Goal: Task Accomplishment & Management: Manage account settings

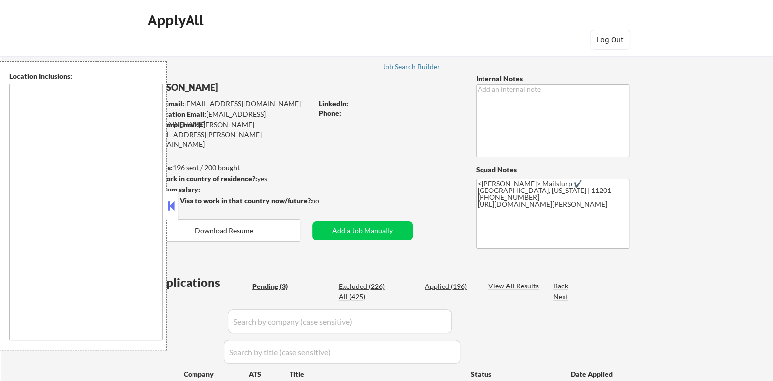
type textarea "[GEOGRAPHIC_DATA], [GEOGRAPHIC_DATA] [GEOGRAPHIC_DATA], [GEOGRAPHIC_DATA] [GEOG…"
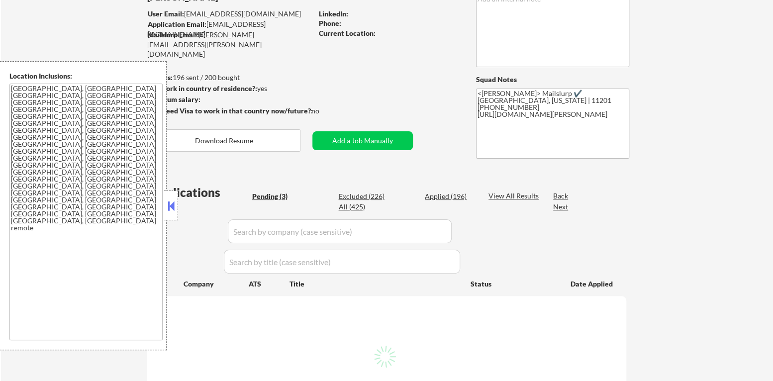
select select ""pending""
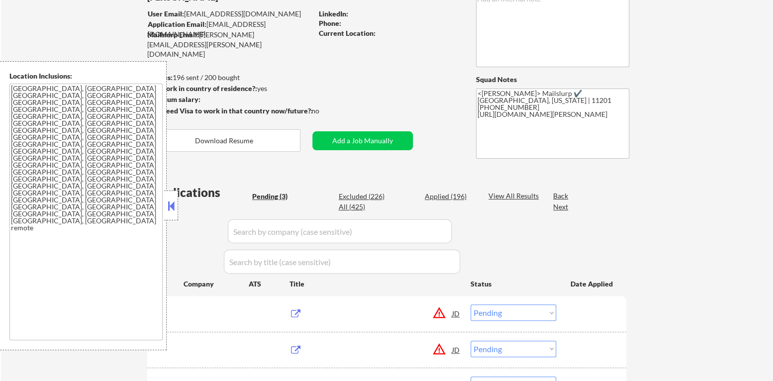
scroll to position [149, 0]
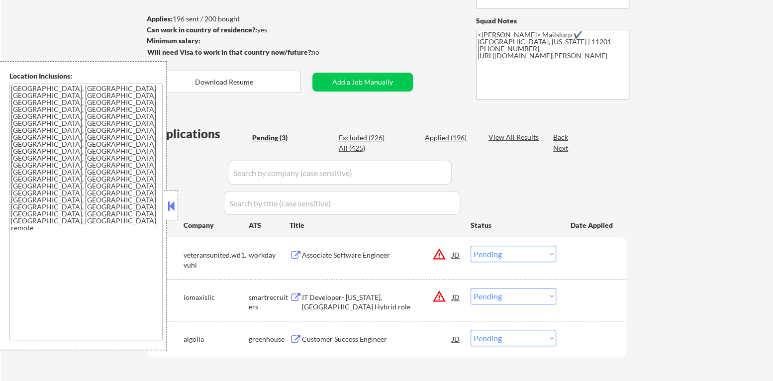
drag, startPoint x: 171, startPoint y: 212, endPoint x: 186, endPoint y: 210, distance: 15.1
click at [172, 212] on button at bounding box center [171, 205] width 11 height 15
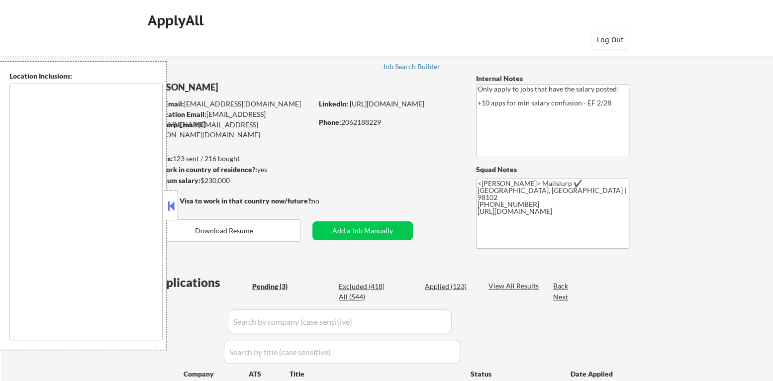
select select ""pending""
type textarea "remote"
click at [173, 206] on button at bounding box center [171, 205] width 11 height 15
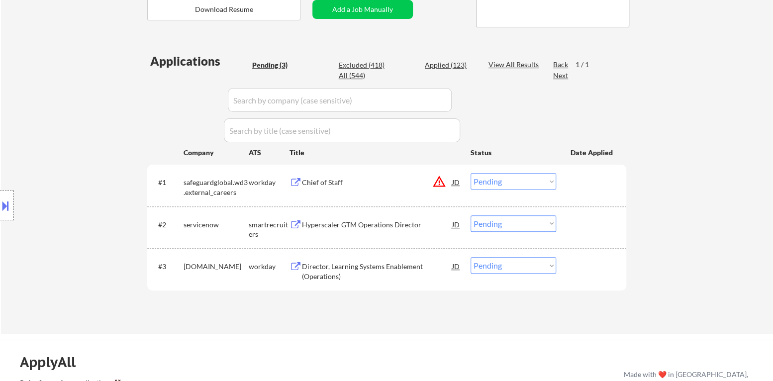
scroll to position [248, 0]
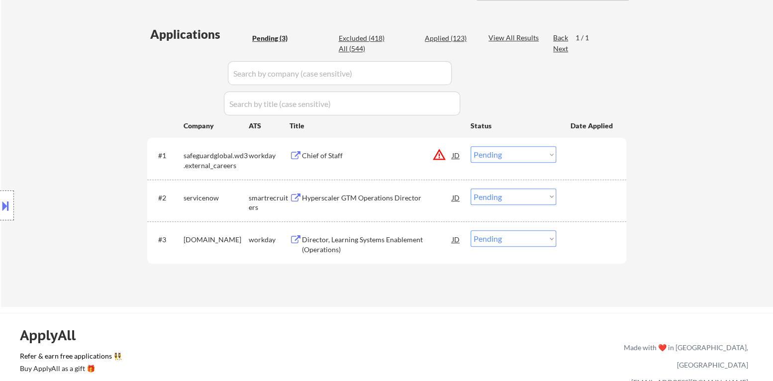
click at [370, 193] on div "Hyperscaler GTM Operations Director" at bounding box center [377, 198] width 150 height 10
